Goal: Use online tool/utility: Utilize a website feature to perform a specific function

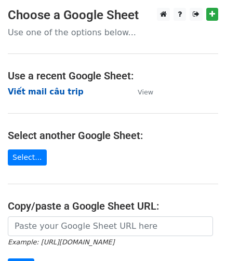
click at [47, 87] on strong "Viết mail câu trip" at bounding box center [46, 91] width 76 height 9
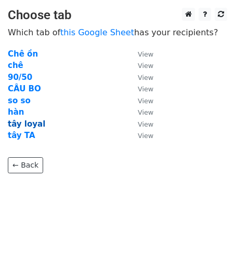
click at [30, 125] on strong "tây loyal" at bounding box center [26, 123] width 37 height 9
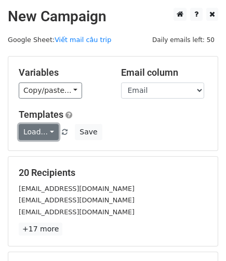
click at [47, 130] on link "Load..." at bounding box center [39, 132] width 40 height 16
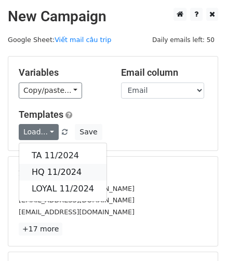
click at [46, 173] on link "HQ 11/2024" at bounding box center [62, 172] width 87 height 17
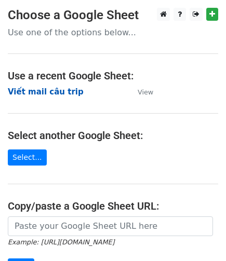
drag, startPoint x: 47, startPoint y: 92, endPoint x: 174, endPoint y: 111, distance: 129.2
click at [47, 91] on strong "Viết mail câu trip" at bounding box center [46, 91] width 76 height 9
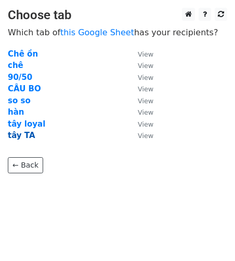
click at [18, 134] on strong "tây TA" at bounding box center [22, 135] width 28 height 9
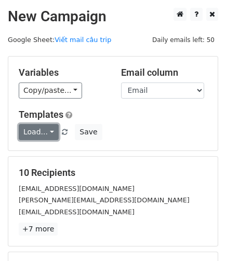
click at [48, 131] on link "Load..." at bounding box center [39, 132] width 40 height 16
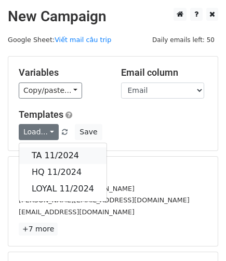
click at [57, 152] on link "TA 11/2024" at bounding box center [62, 155] width 87 height 17
